Goal: Information Seeking & Learning: Learn about a topic

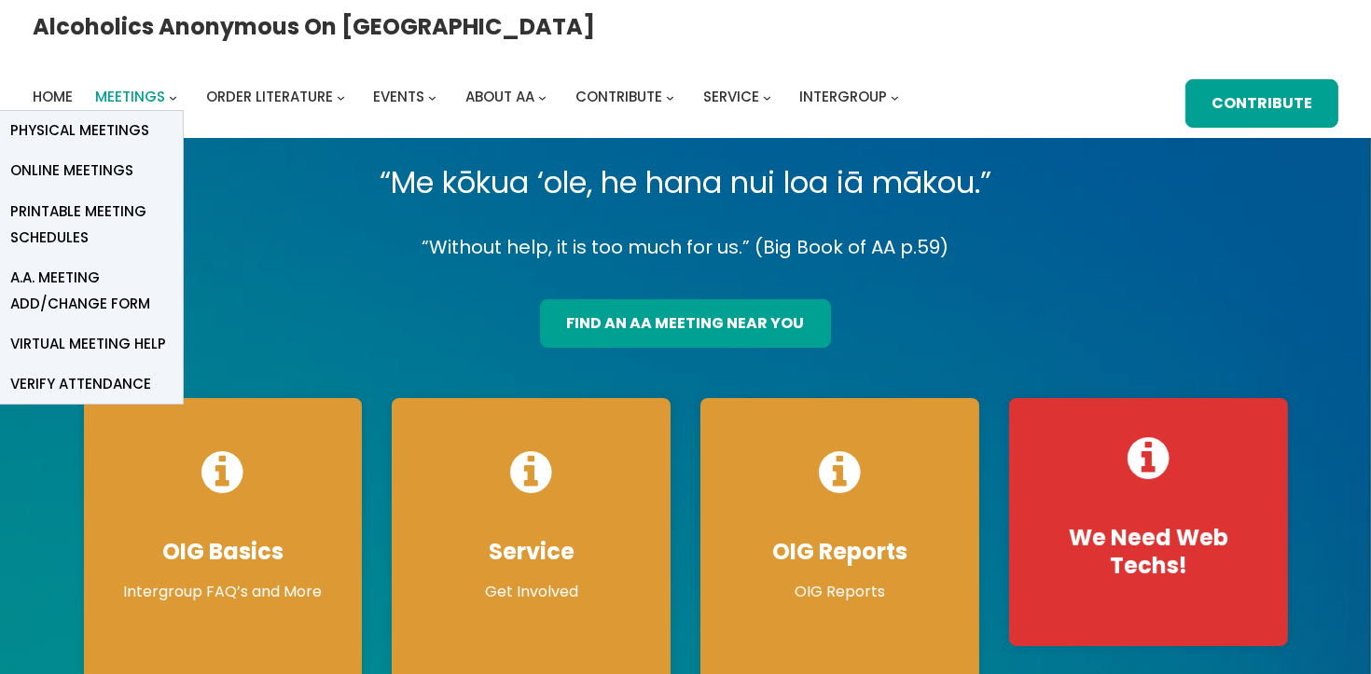
click at [165, 87] on span "Meetings" at bounding box center [130, 97] width 70 height 20
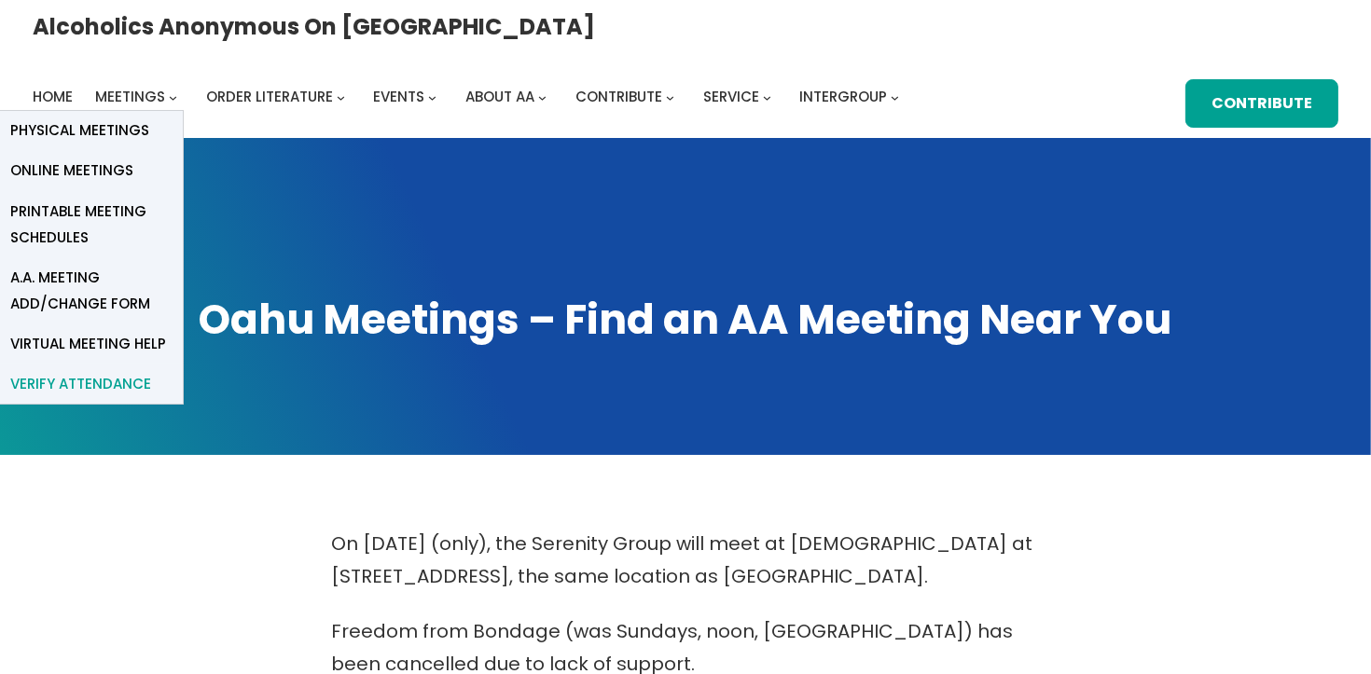
click at [151, 371] on span "verify attendance" at bounding box center [80, 384] width 141 height 26
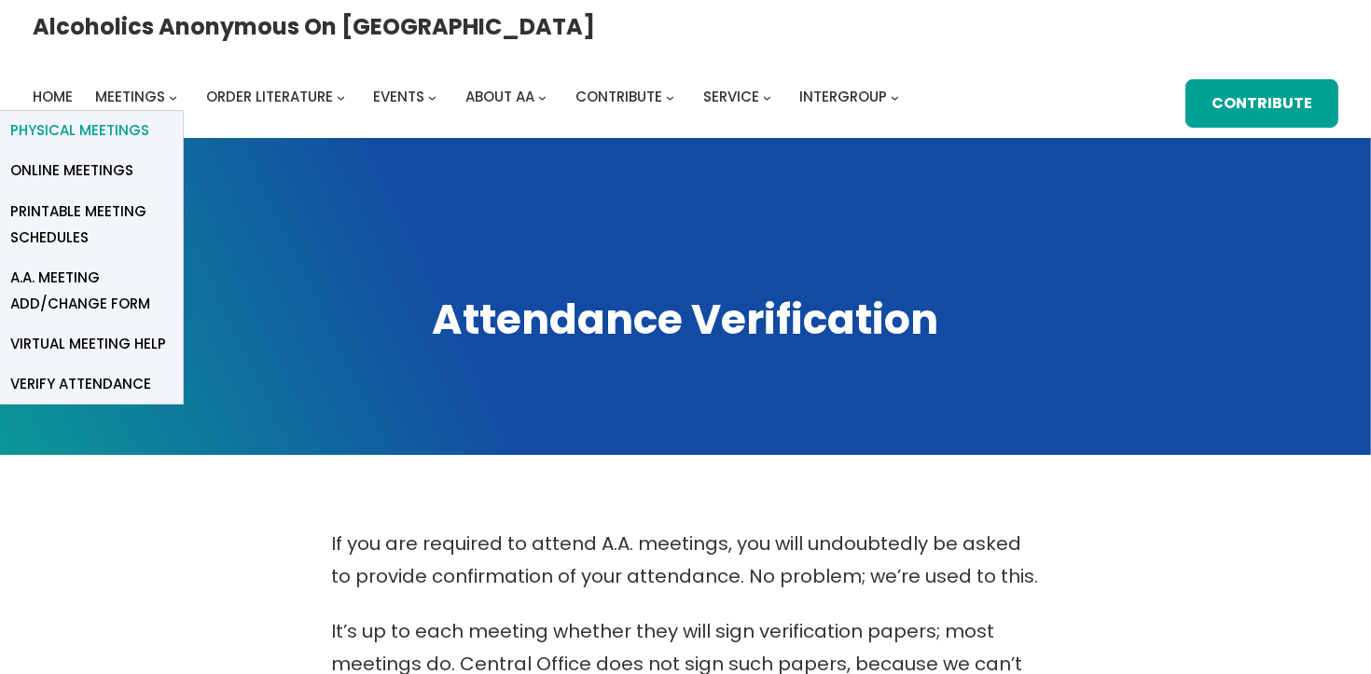
click at [149, 118] on span "Physical Meetings" at bounding box center [79, 131] width 139 height 26
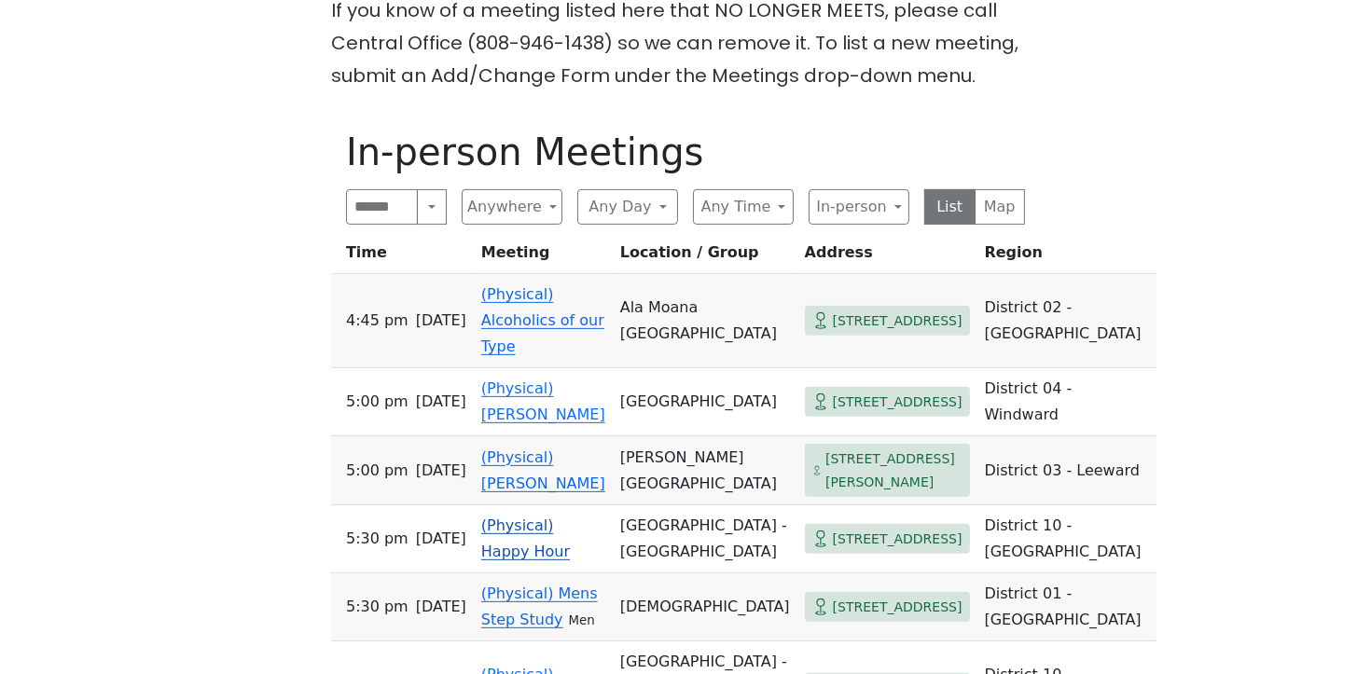
scroll to position [719, 0]
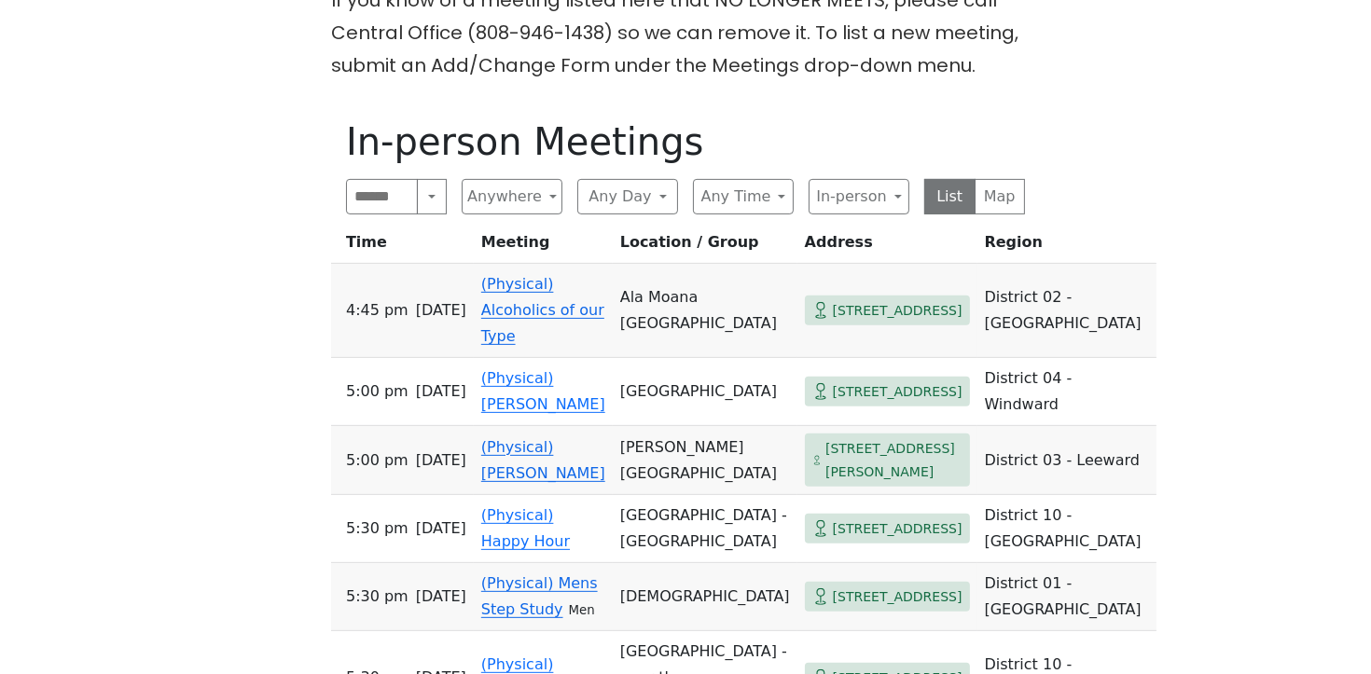
click at [550, 314] on link "(Physical) Alcoholics of our Type" at bounding box center [542, 310] width 123 height 70
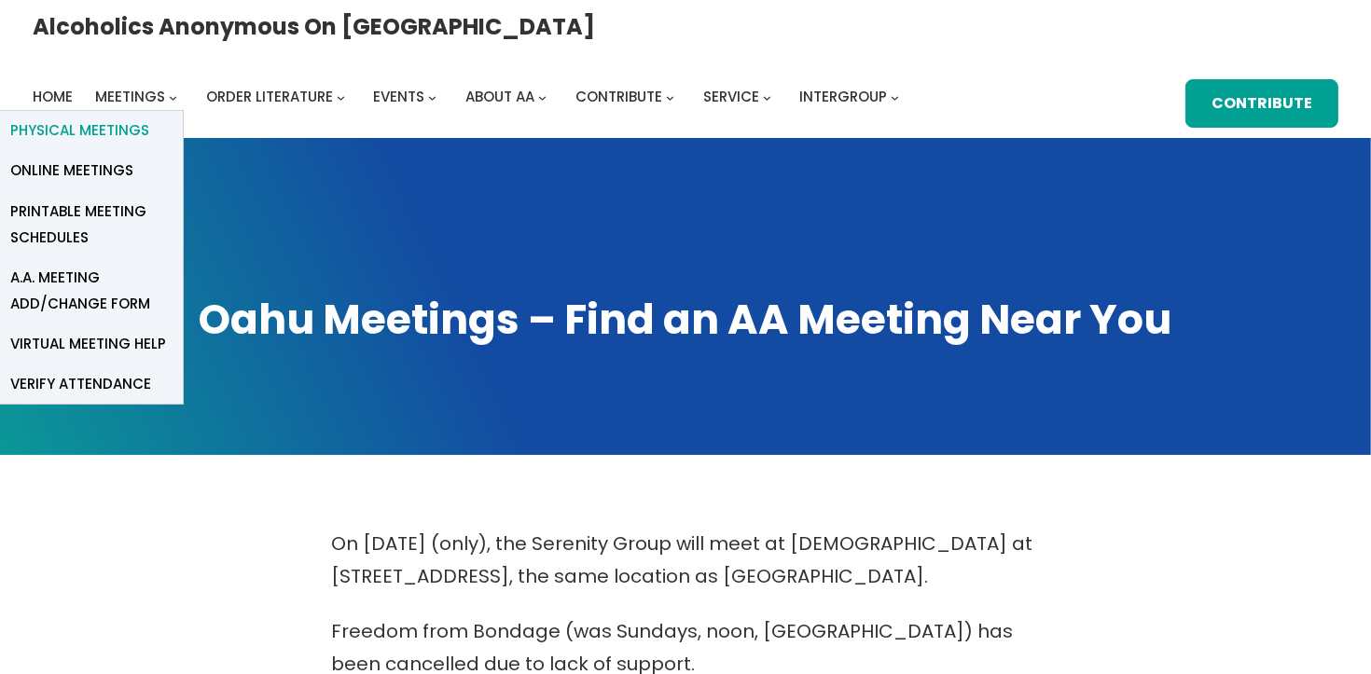
click at [149, 118] on span "Physical Meetings" at bounding box center [79, 131] width 139 height 26
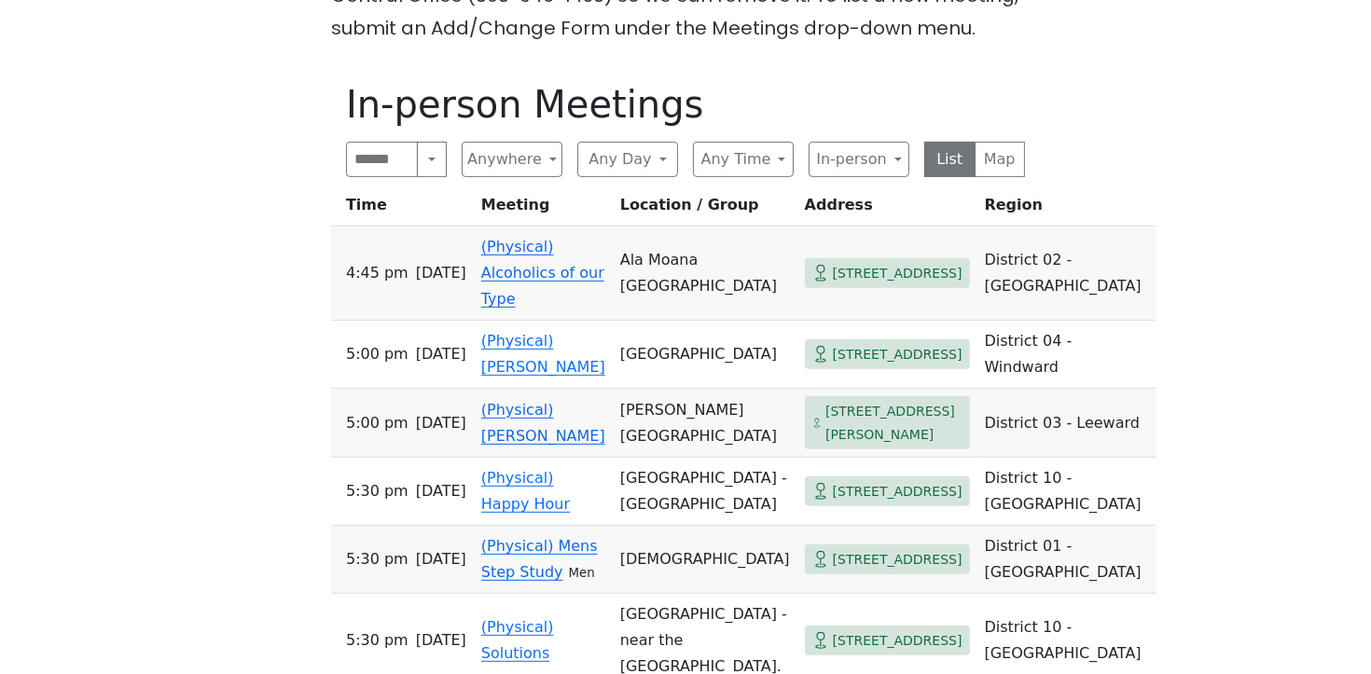
scroll to position [934, 0]
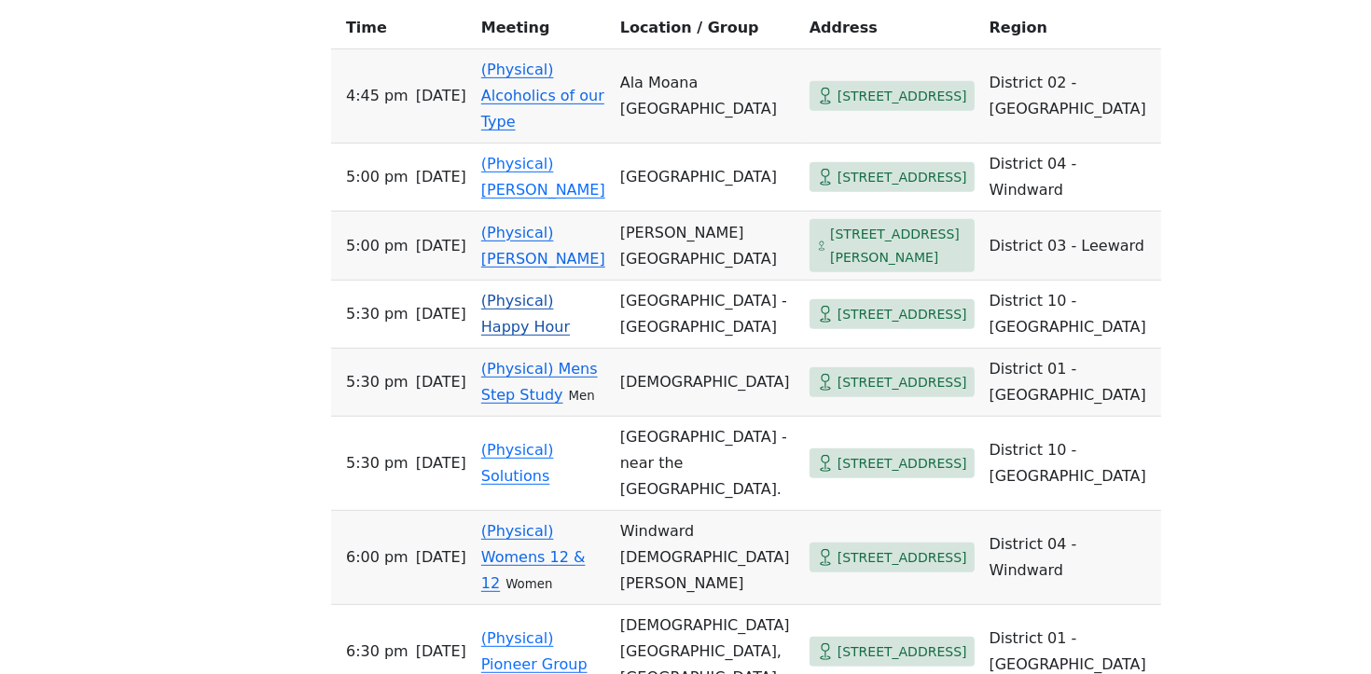
click at [569, 336] on link "(Physical) Happy Hour" at bounding box center [525, 314] width 89 height 44
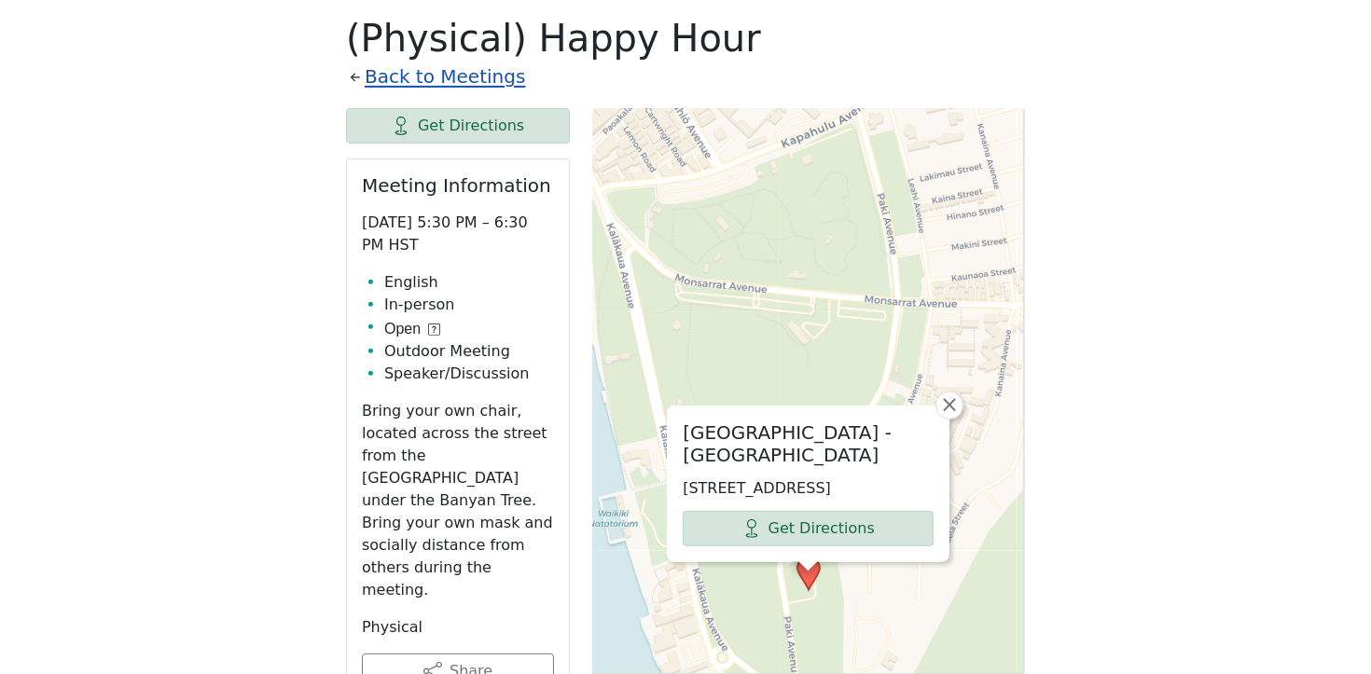
click at [397, 88] on link "Back to Meetings" at bounding box center [445, 77] width 160 height 33
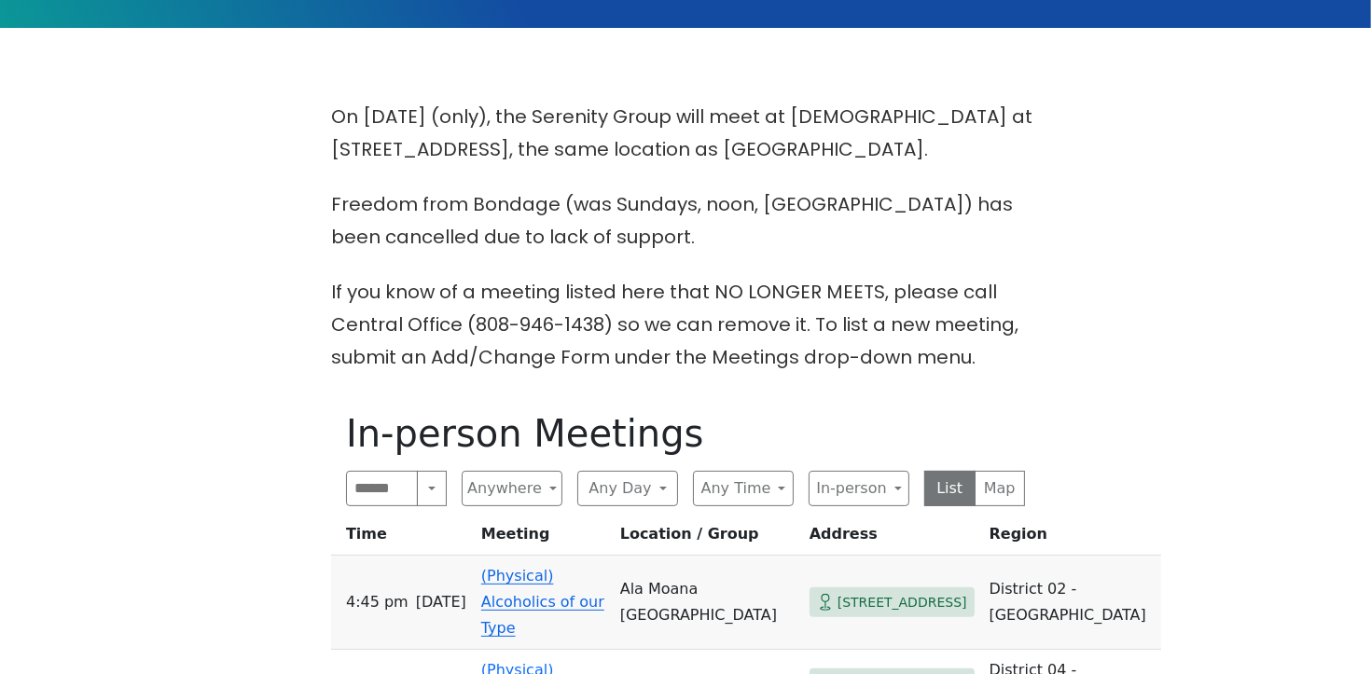
scroll to position [676, 0]
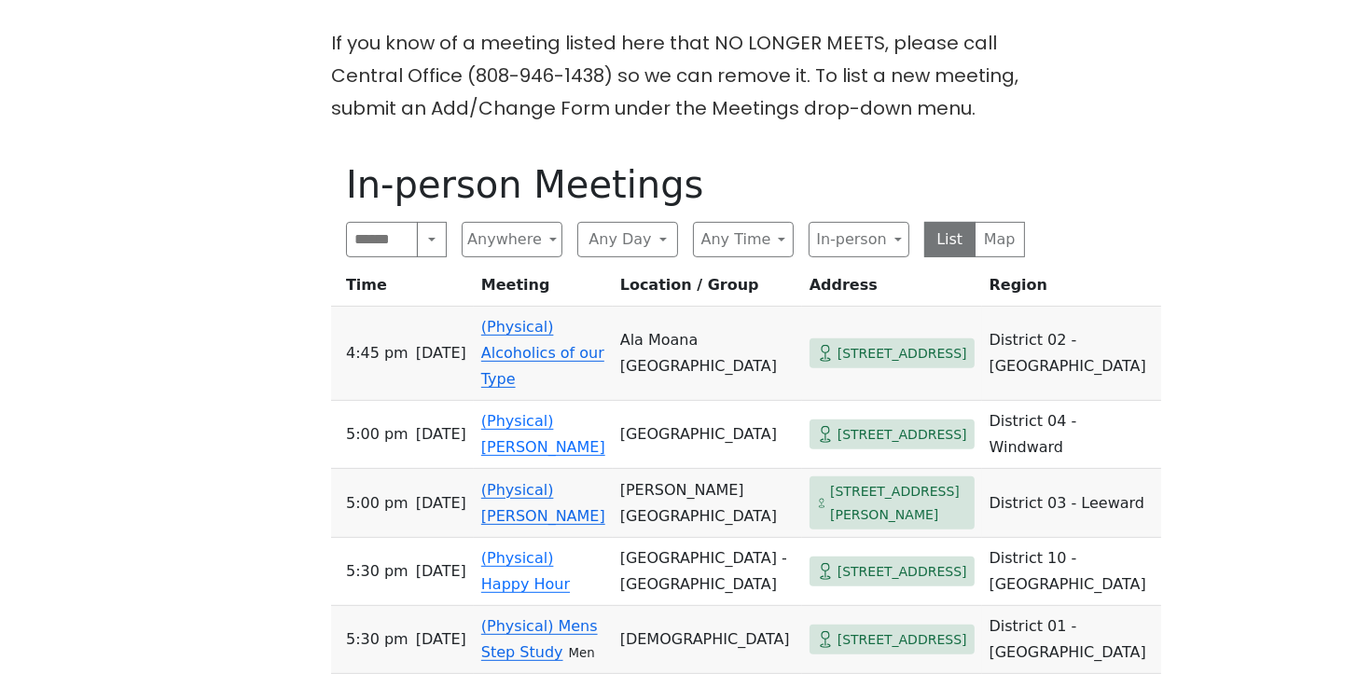
click at [507, 369] on link "(Physical) Alcoholics of our Type" at bounding box center [542, 353] width 123 height 70
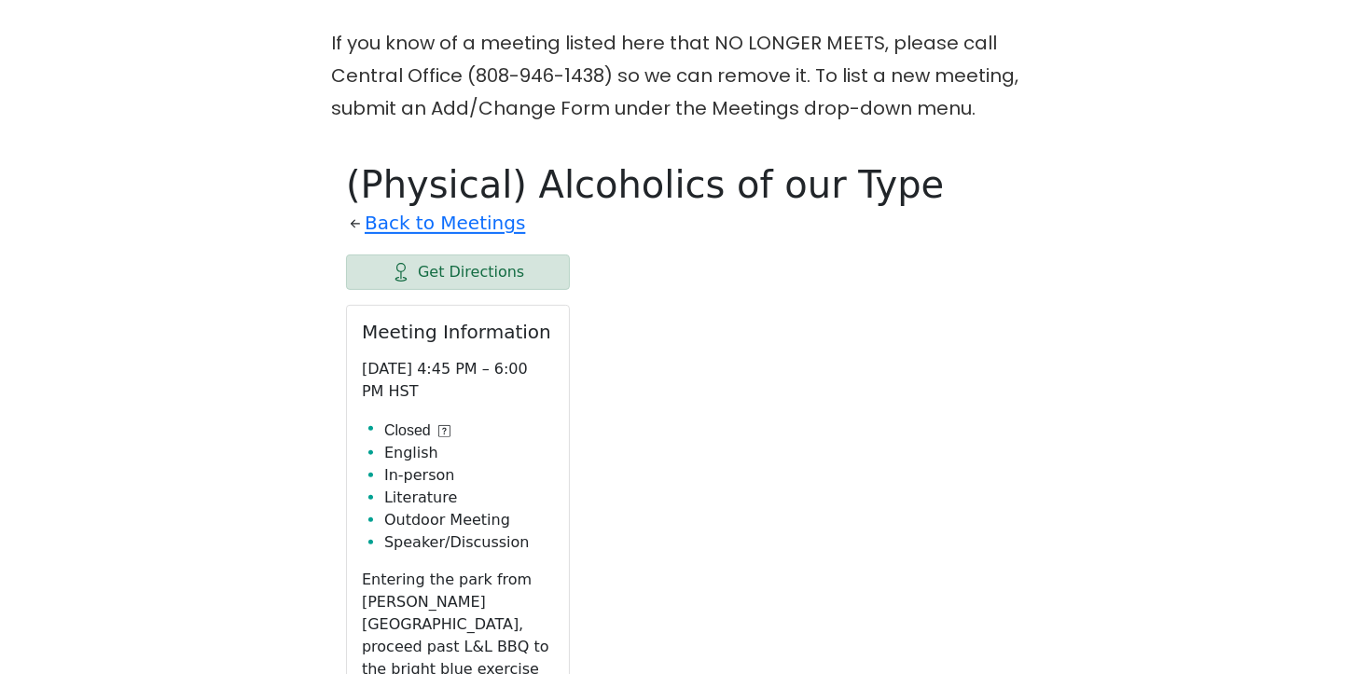
scroll to position [823, 0]
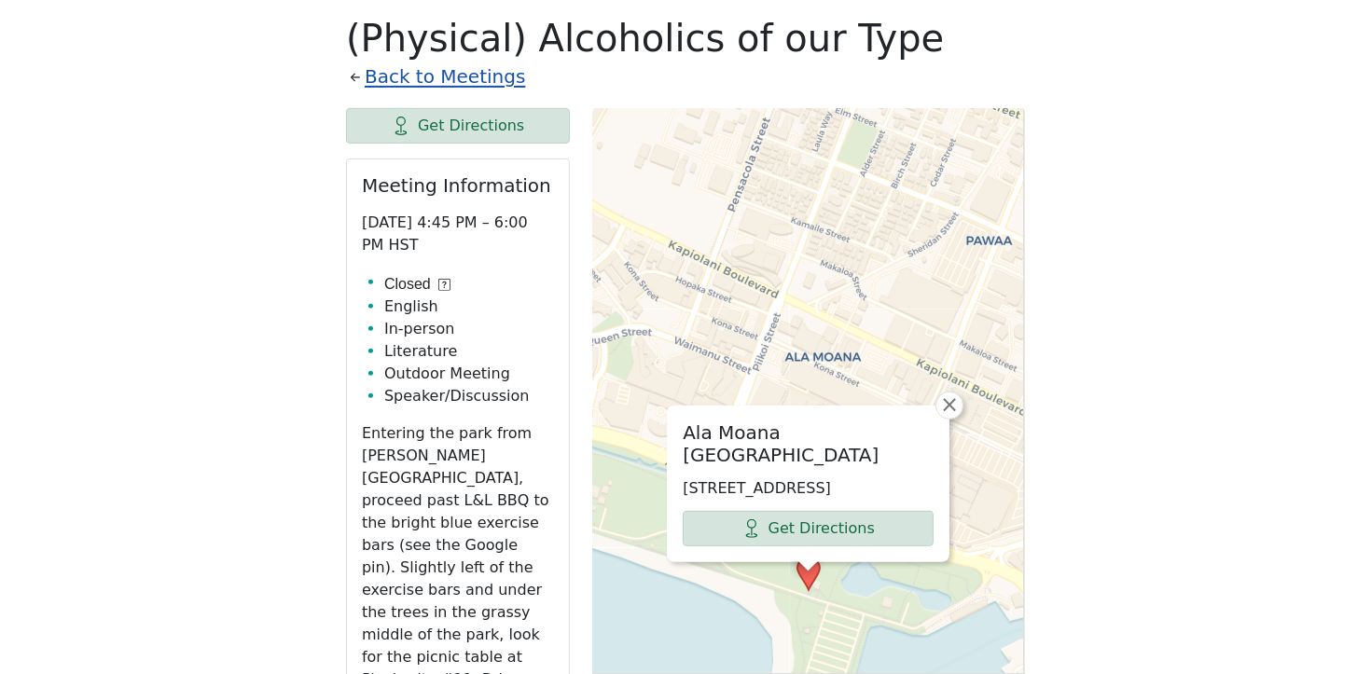
click at [430, 79] on link "Back to Meetings" at bounding box center [445, 77] width 160 height 33
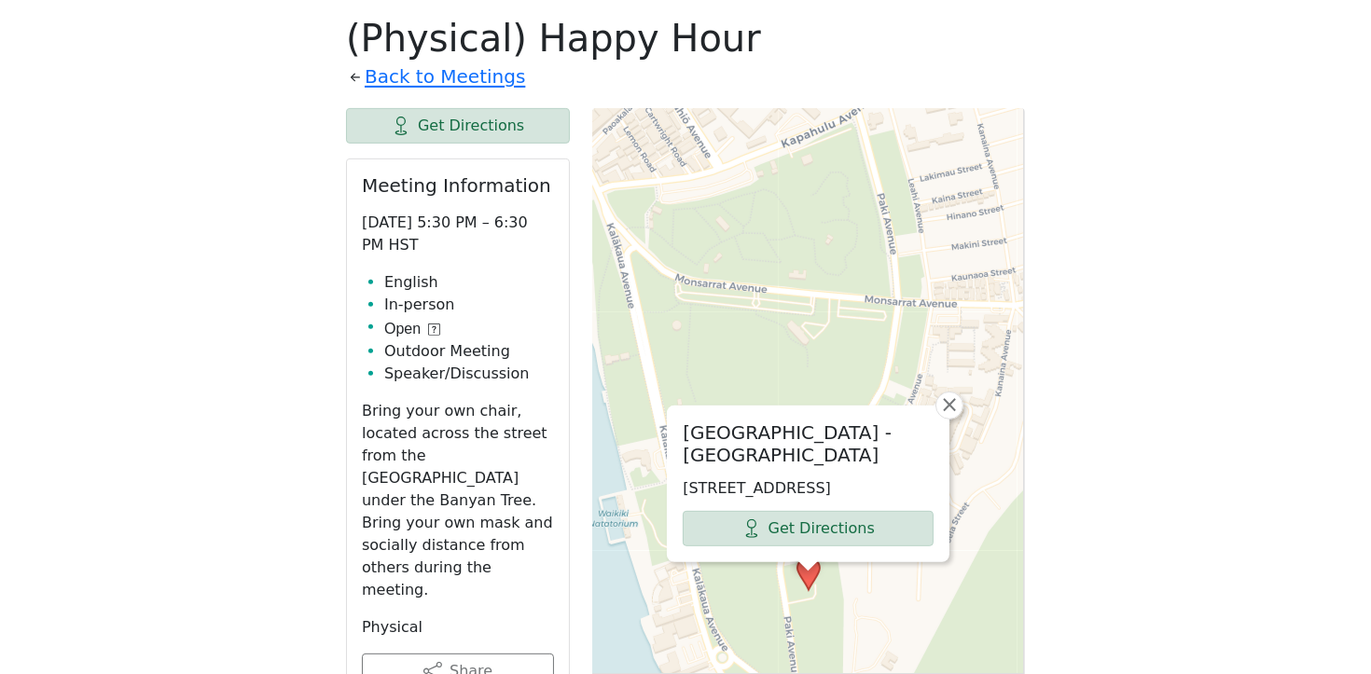
scroll to position [934, 0]
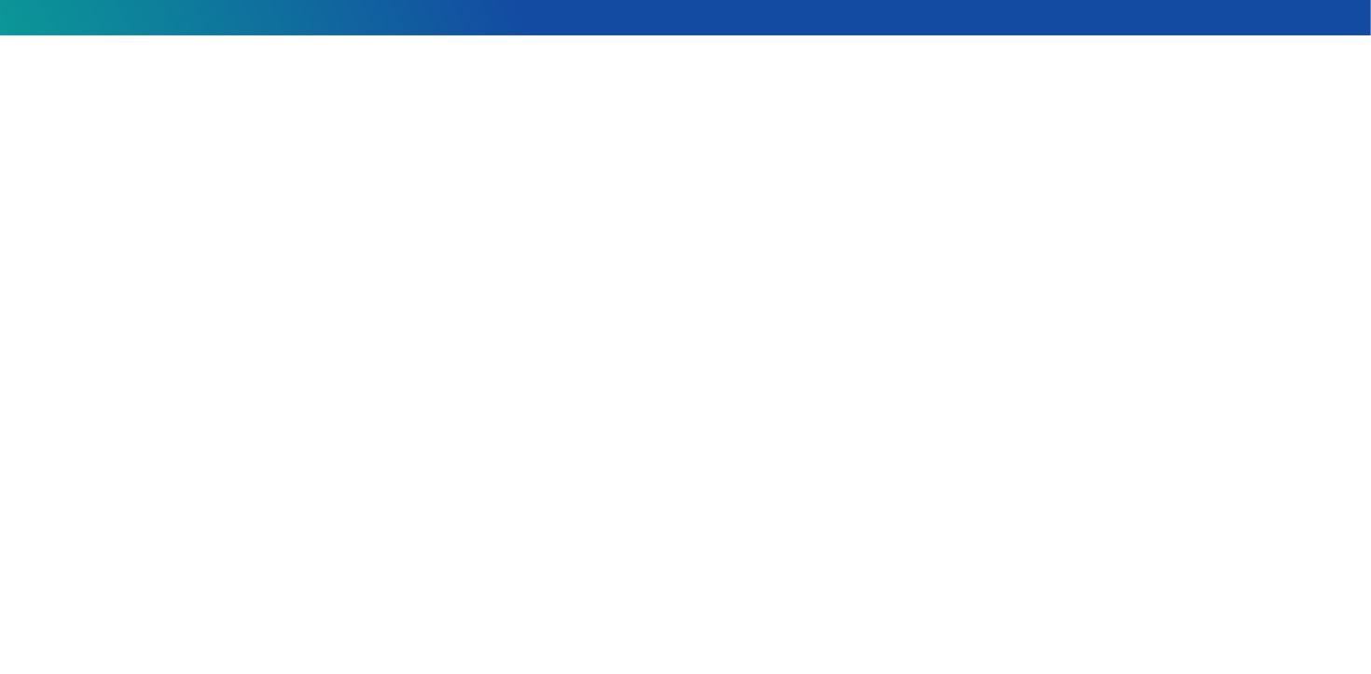
scroll to position [442, 0]
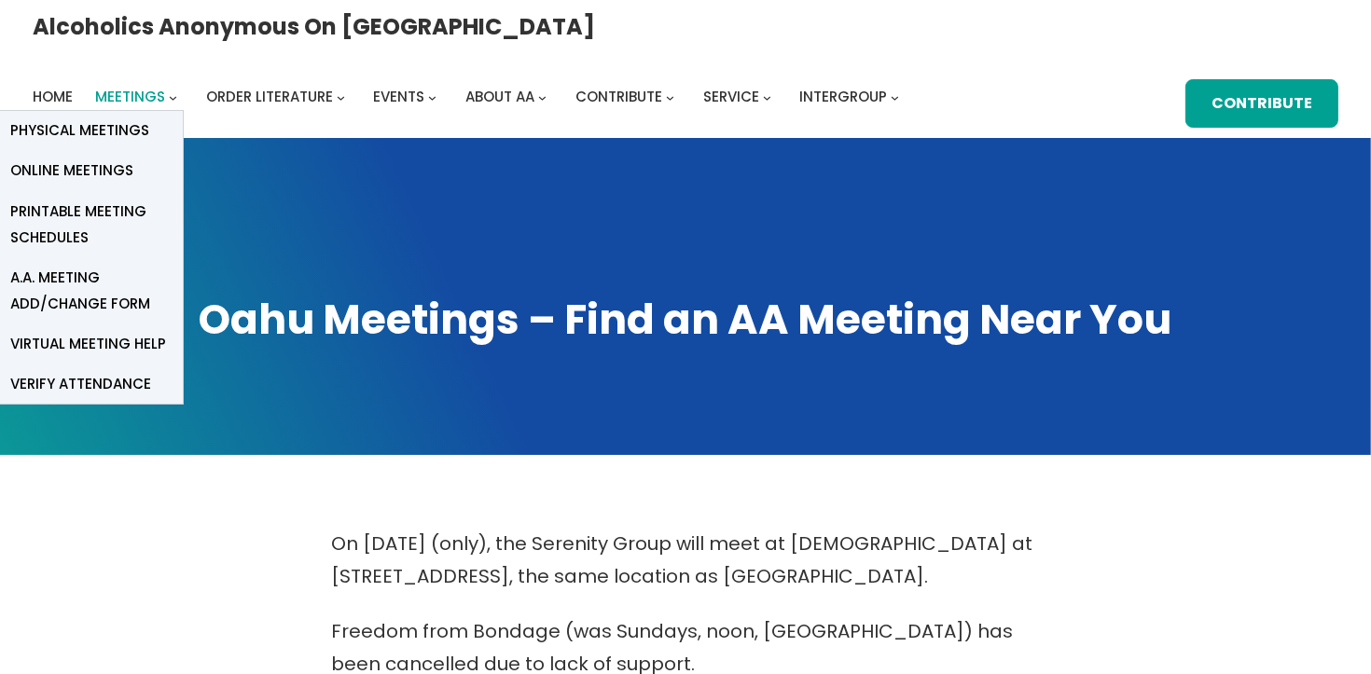
click at [165, 84] on link "Meetings" at bounding box center [130, 97] width 70 height 26
